Goal: Task Accomplishment & Management: Manage account settings

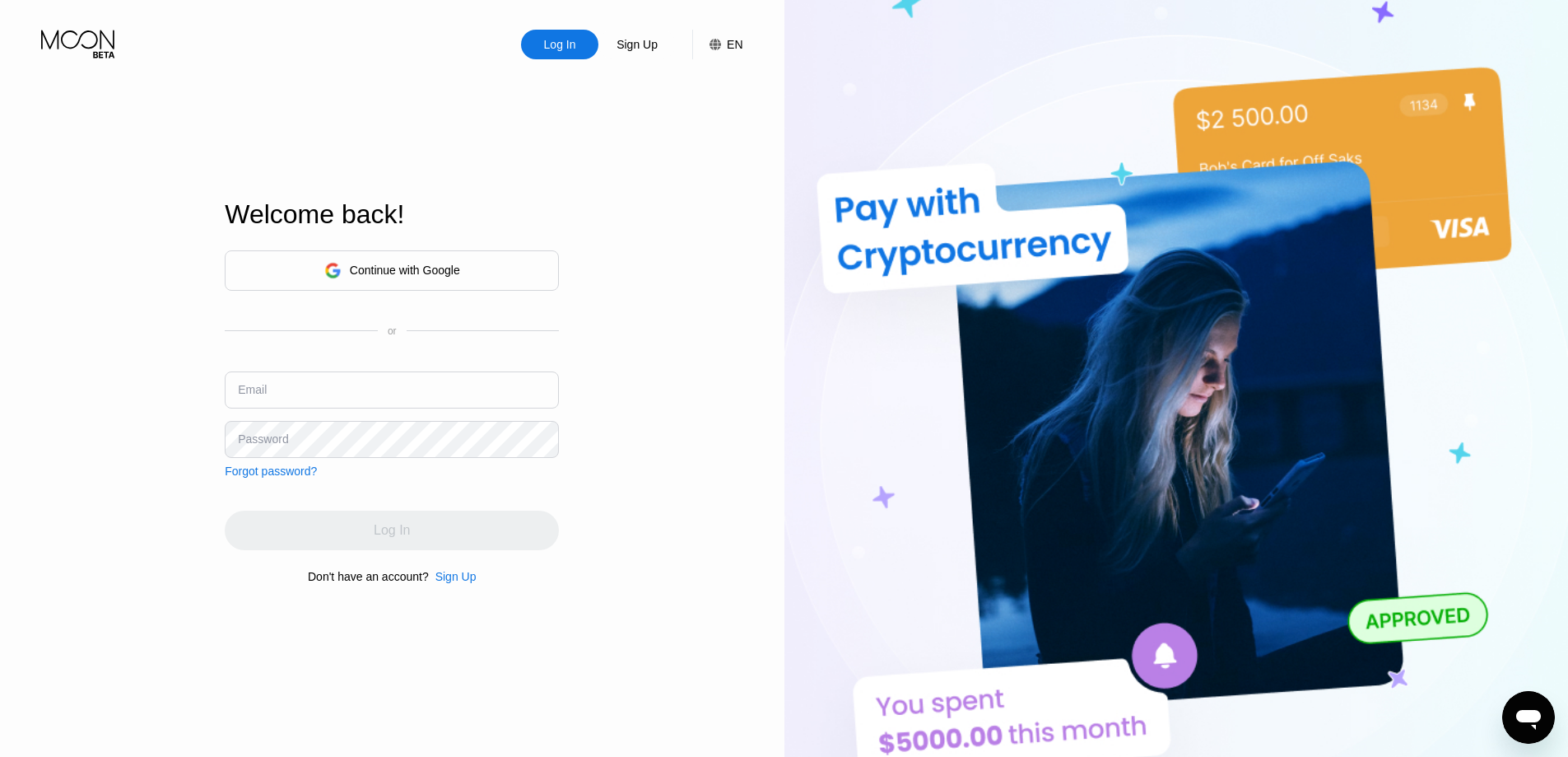
click at [409, 277] on div "Continue with Google" at bounding box center [392, 271] width 136 height 26
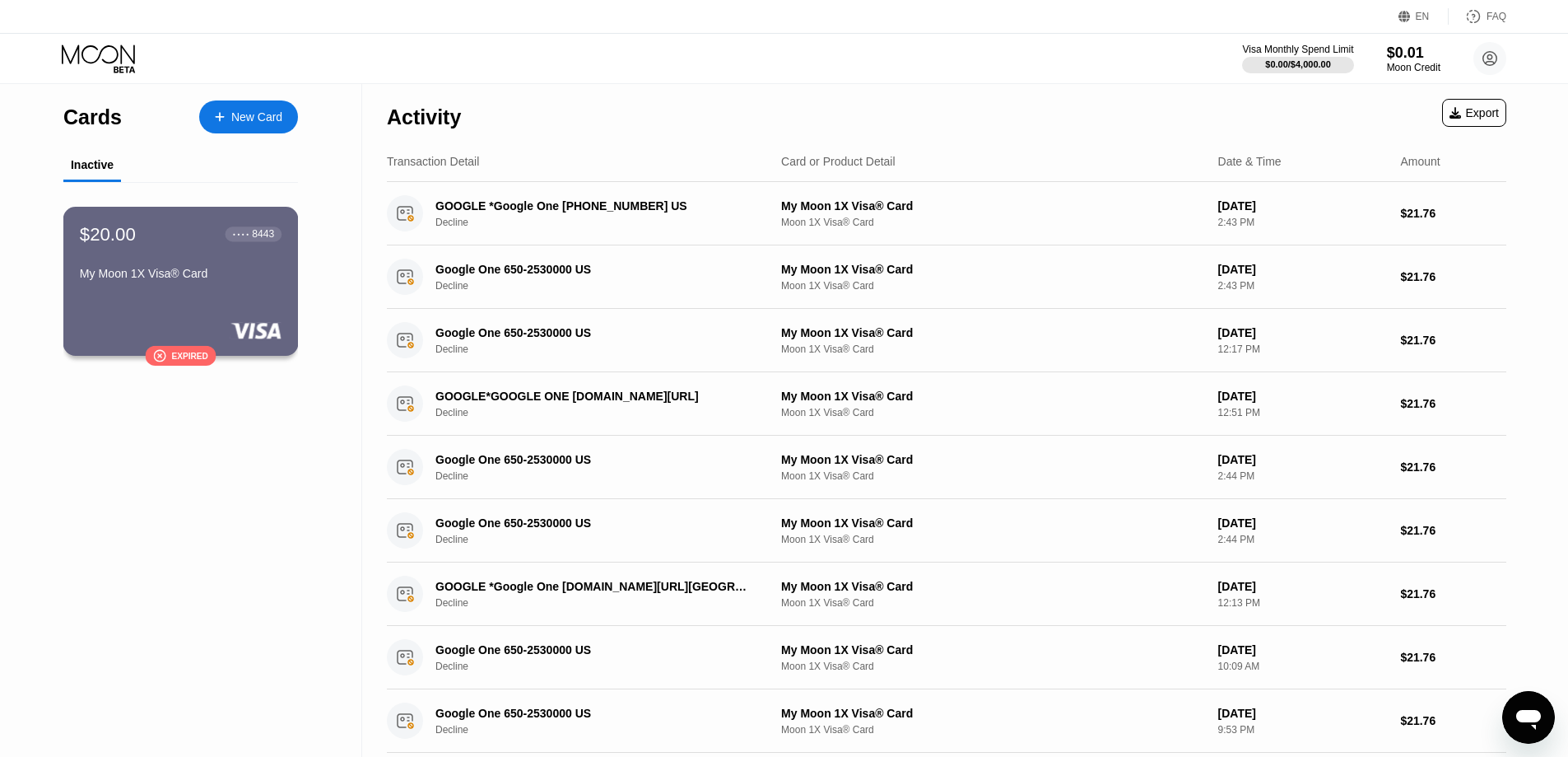
click at [150, 278] on div "My Moon 1X Visa® Card" at bounding box center [181, 273] width 202 height 13
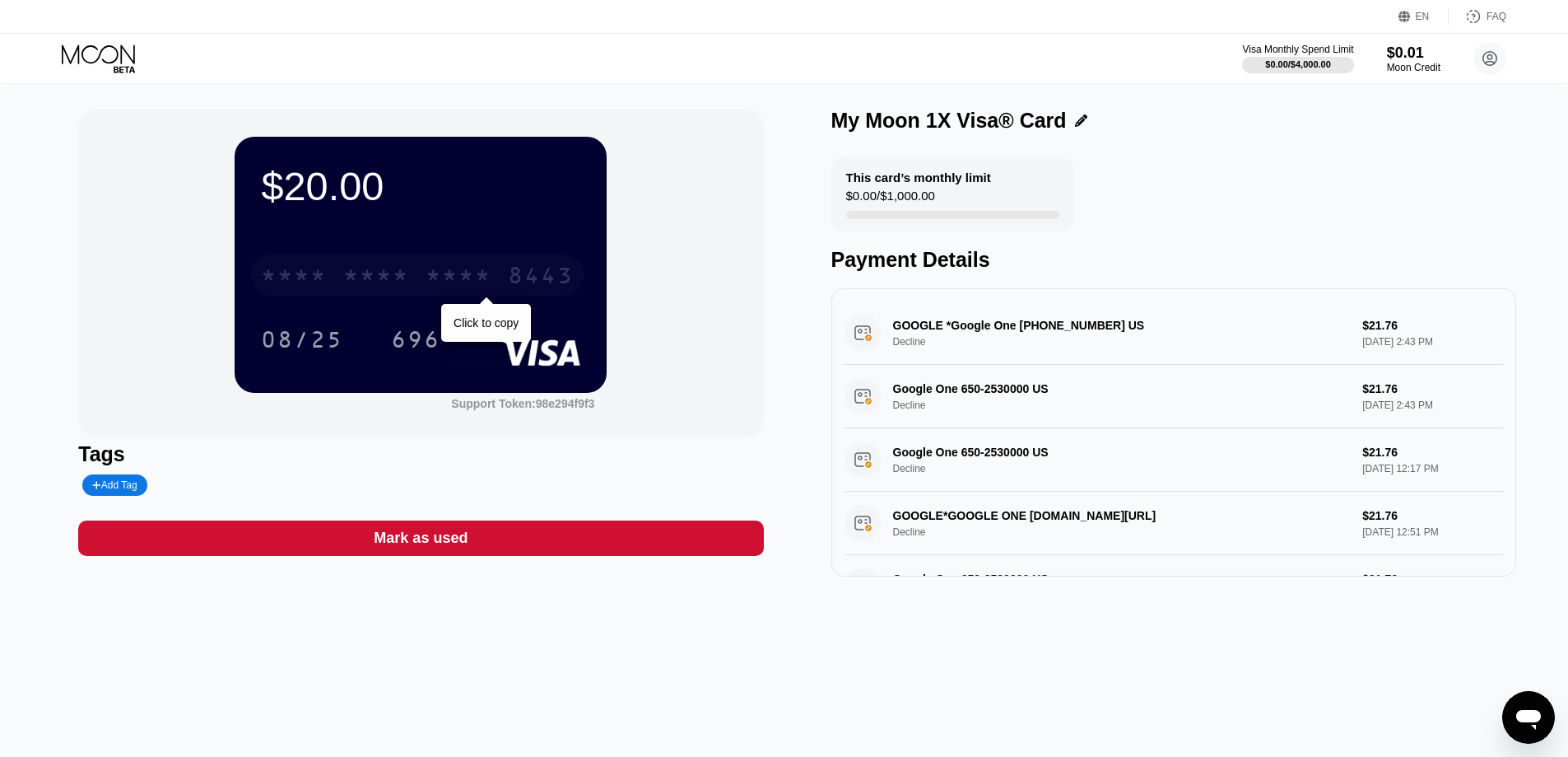
click at [332, 274] on div "* * * * * * * * * * * * 8443" at bounding box center [417, 275] width 333 height 41
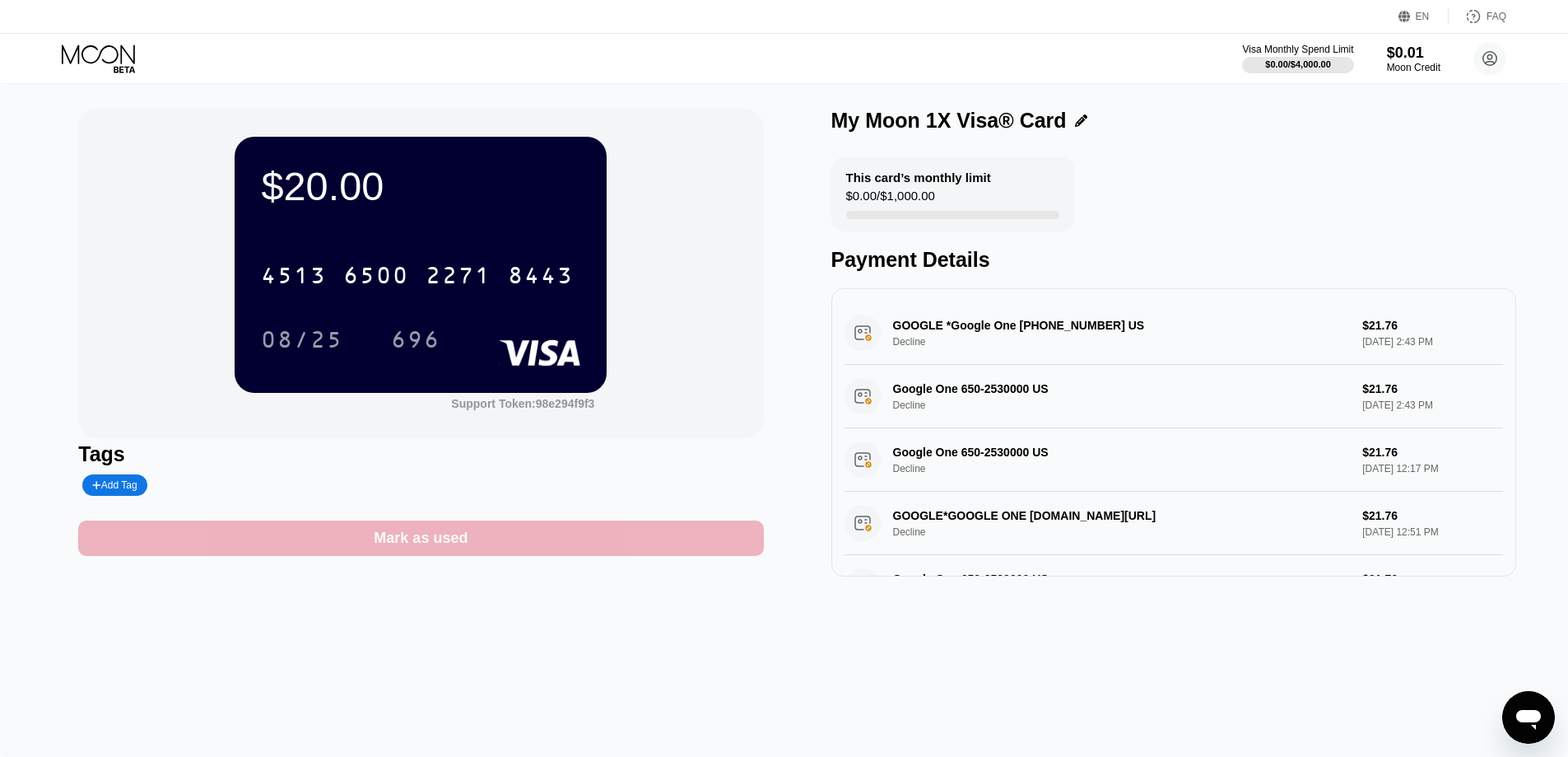
click at [289, 545] on div "Mark as used" at bounding box center [421, 537] width 685 height 36
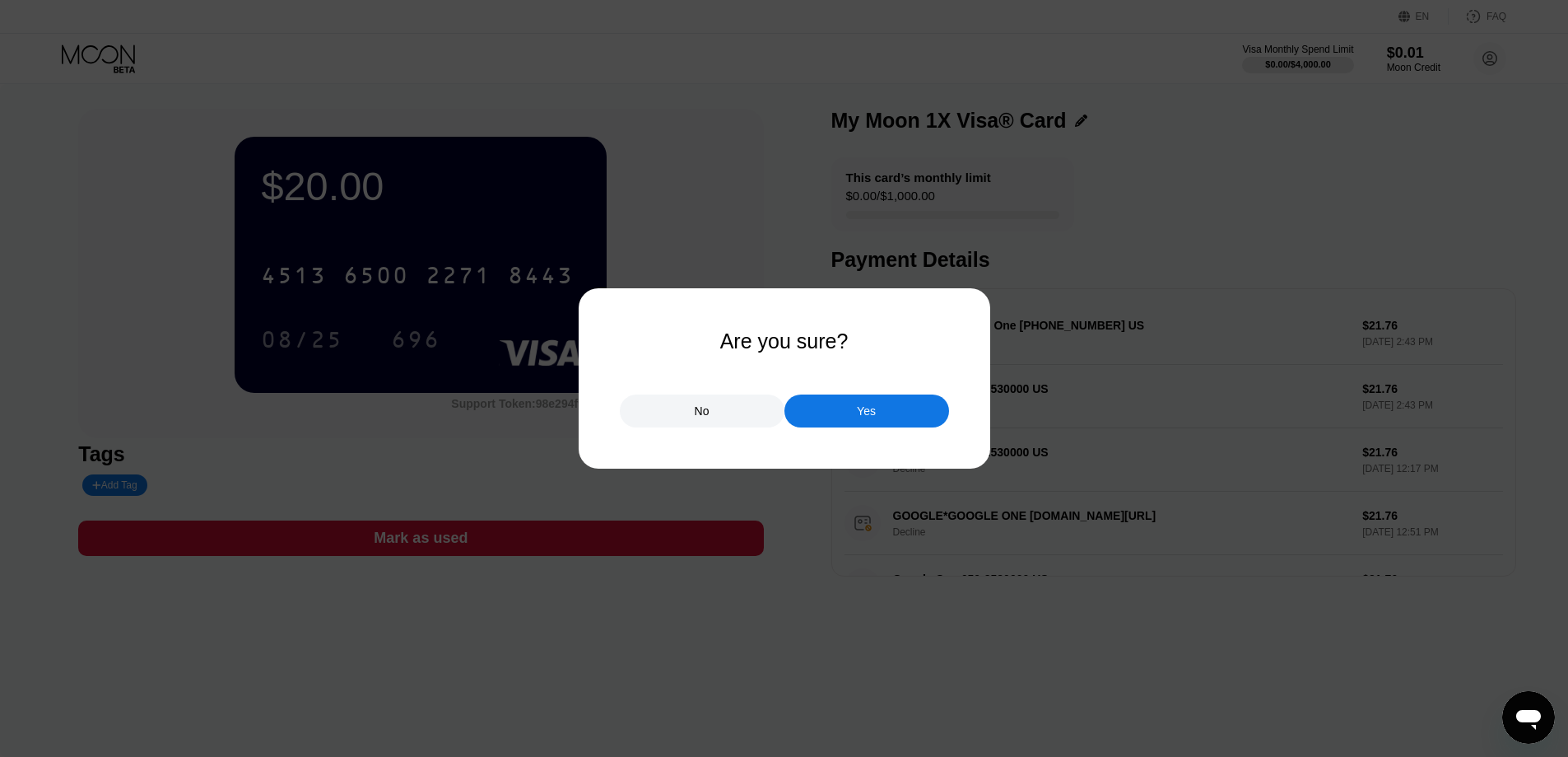
click at [694, 119] on div at bounding box center [790, 378] width 1581 height 757
click at [703, 425] on div "No" at bounding box center [702, 411] width 164 height 33
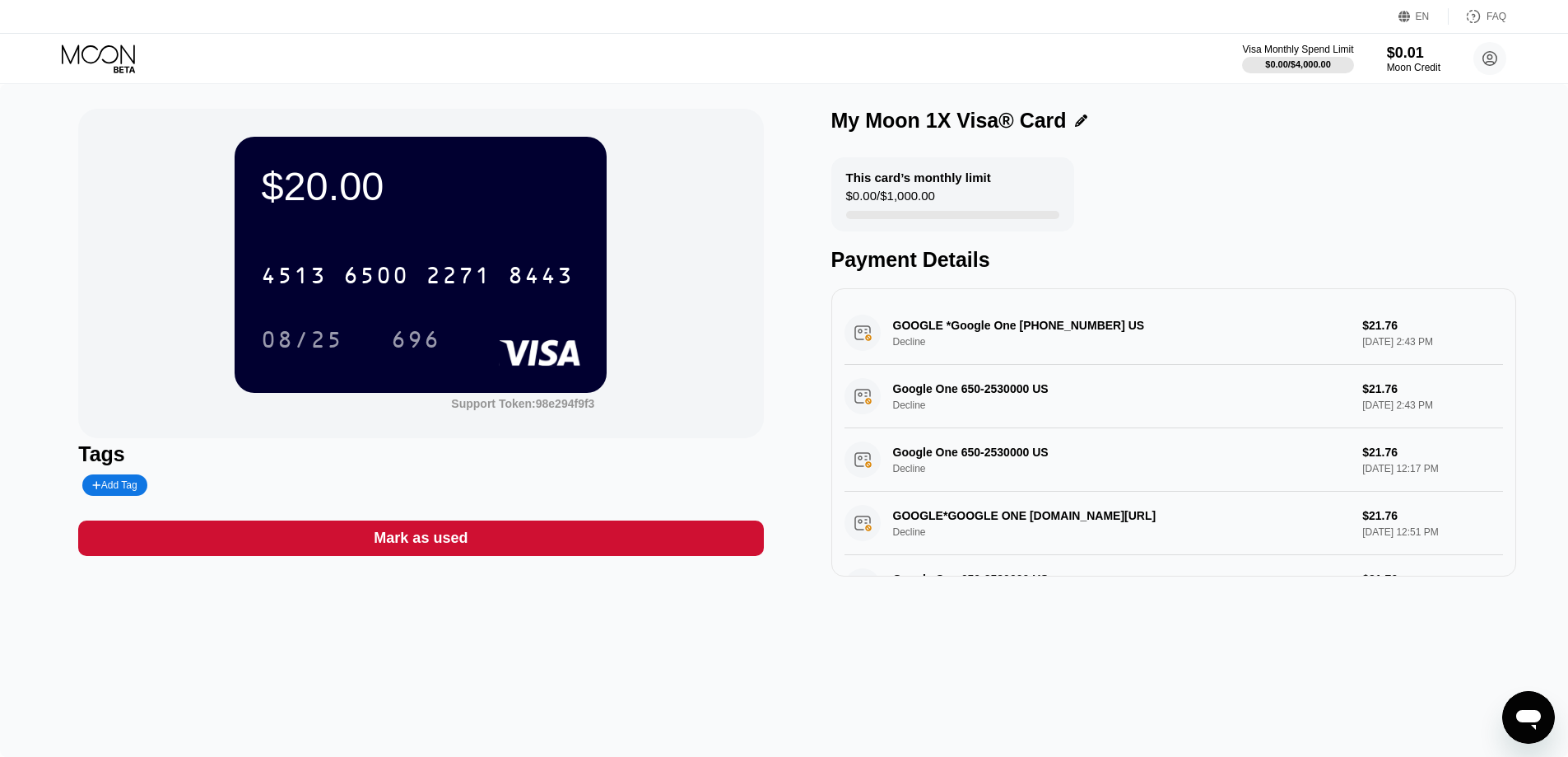
click at [1314, 189] on div "This card’s monthly limit $0.00 / $1,000.00 Payment Details" at bounding box center [1174, 214] width 685 height 115
click at [294, 345] on div "08/25" at bounding box center [302, 342] width 83 height 27
click at [419, 345] on div "696" at bounding box center [416, 342] width 50 height 27
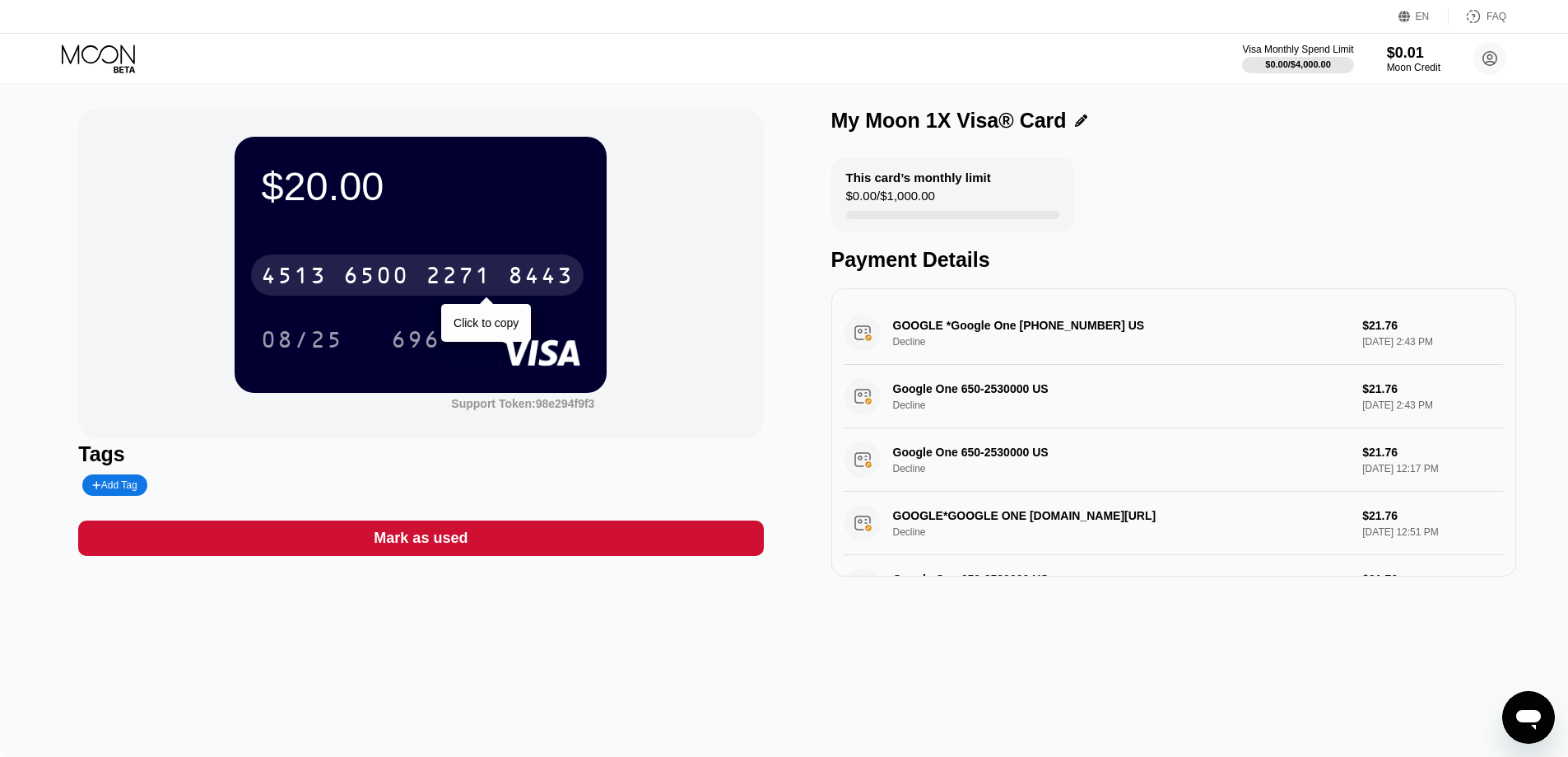
click at [469, 273] on div "2271" at bounding box center [458, 277] width 66 height 27
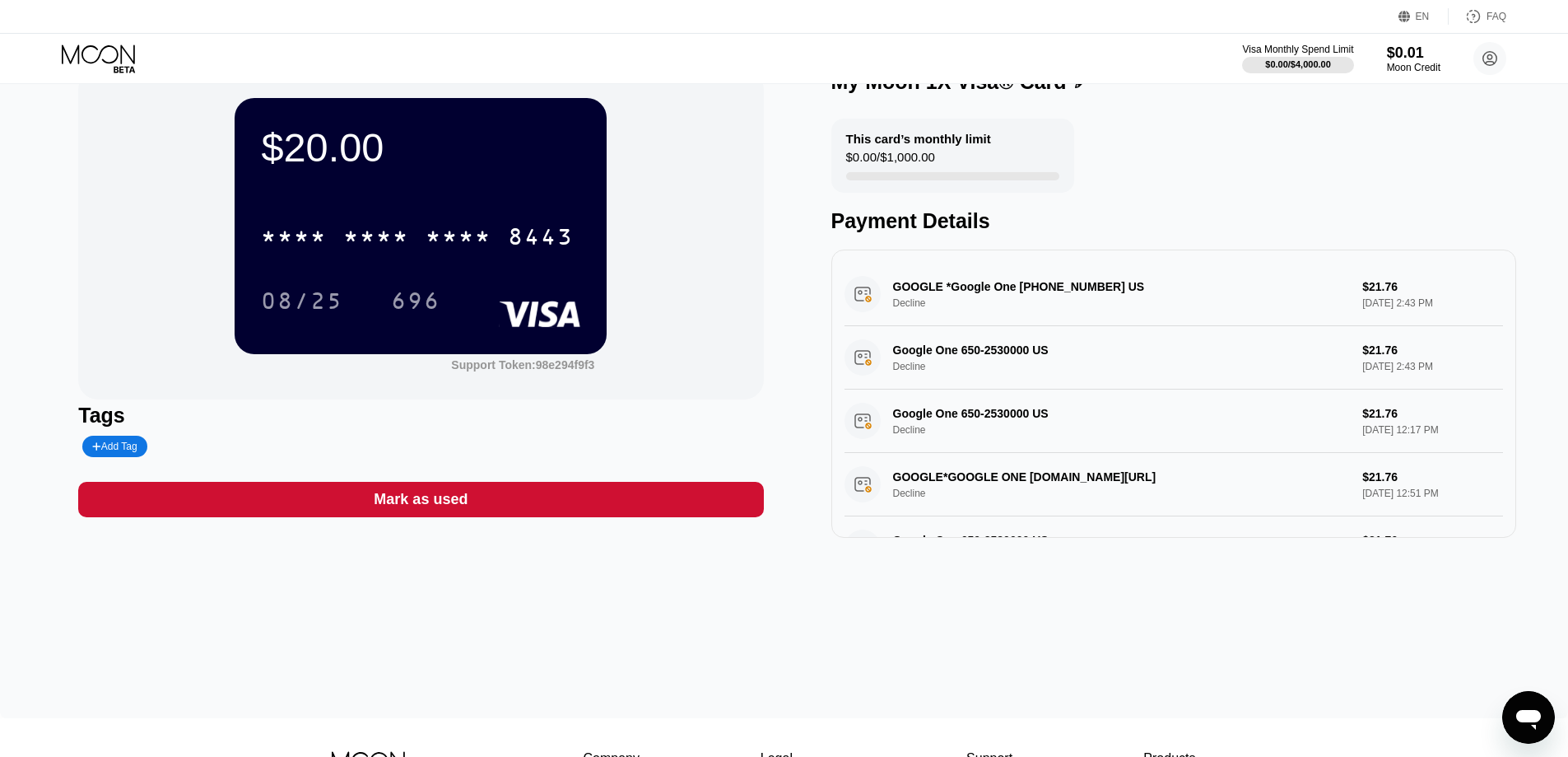
scroll to position [83, 0]
